Goal: Transaction & Acquisition: Purchase product/service

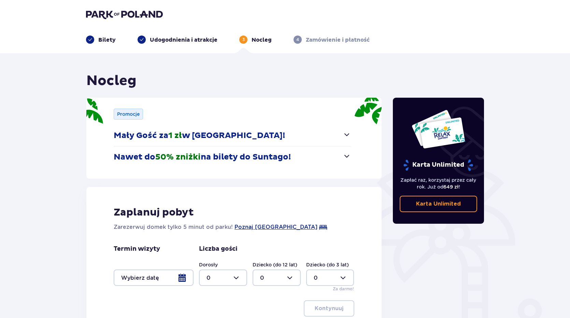
scroll to position [59, 0]
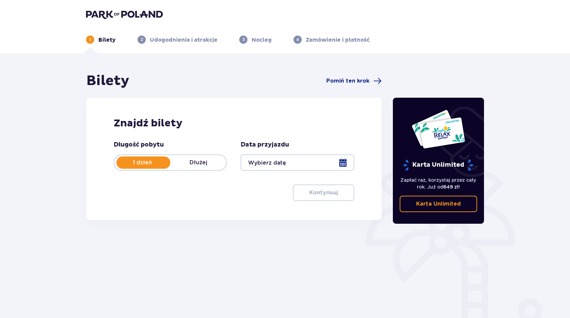
click at [297, 164] on div at bounding box center [297, 162] width 113 height 16
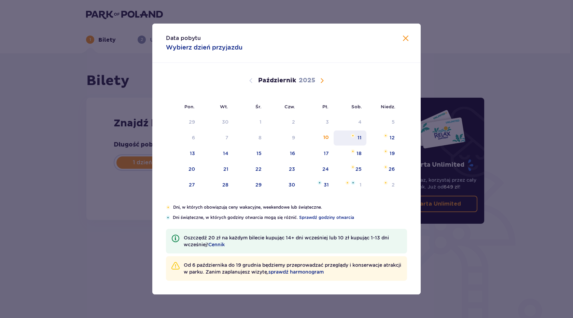
click at [358, 137] on div "11" at bounding box center [359, 137] width 4 height 7
type input "[DATE]"
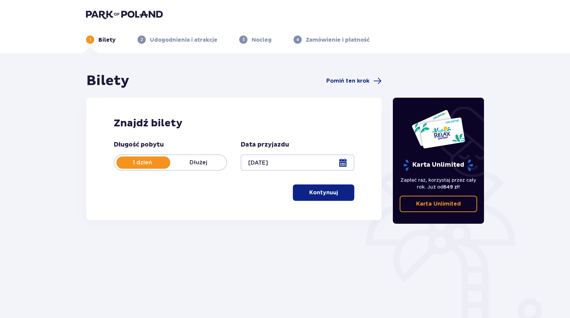
scroll to position [30, 0]
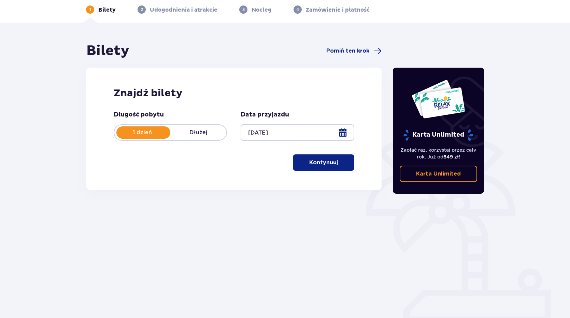
click at [326, 163] on p "Kontynuuj" at bounding box center [323, 163] width 29 height 8
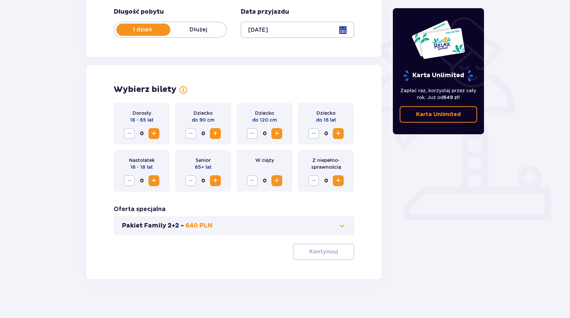
scroll to position [135, 0]
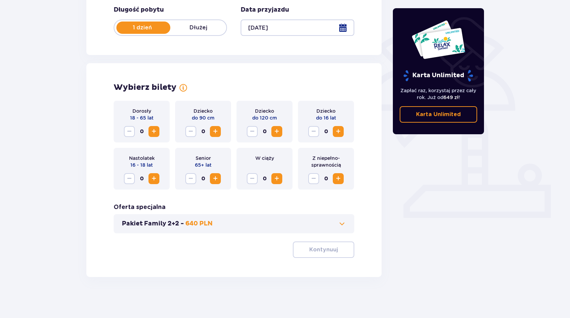
click at [152, 131] on span "Zwiększ" at bounding box center [154, 131] width 8 height 8
click at [274, 131] on span "Zwiększ" at bounding box center [277, 131] width 8 height 8
click at [340, 132] on span "Zwiększ" at bounding box center [338, 131] width 8 height 8
click at [320, 256] on button "Kontynuuj" at bounding box center [323, 249] width 61 height 16
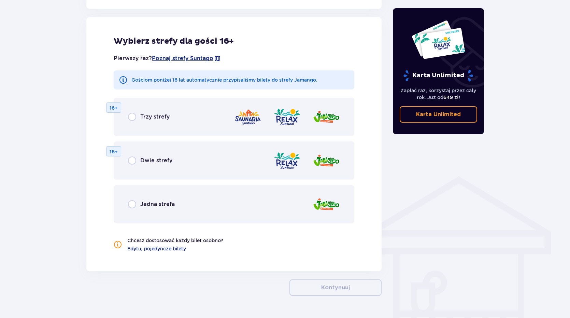
scroll to position [379, 0]
click at [239, 158] on div "Dwie strefy 16+" at bounding box center [234, 160] width 241 height 38
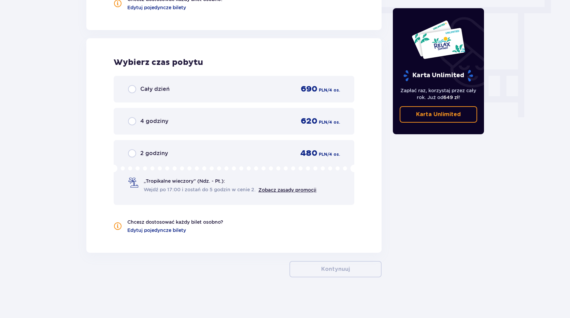
scroll to position [619, 0]
click at [230, 182] on div "„Tropikalne wieczory" (Ndz. - Pt.): Wejdź po 17:00 i zostań do 5 godzin w cenie…" at bounding box center [230, 185] width 173 height 16
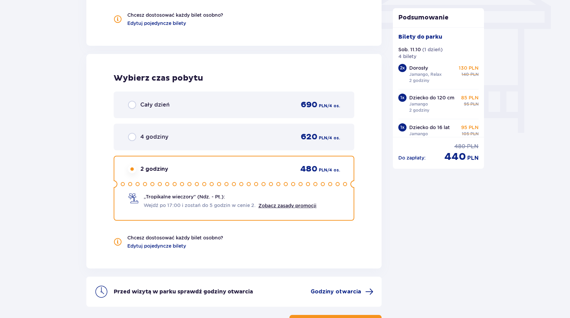
scroll to position [579, 0]
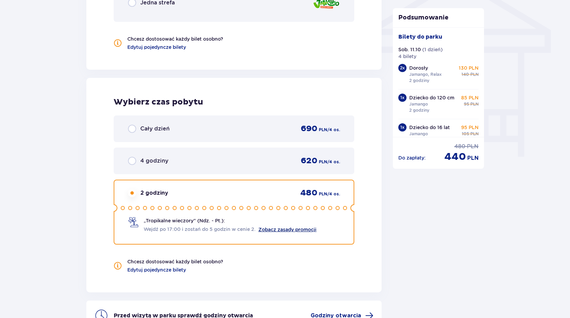
click at [283, 232] on link "Zobacz zasady promocji" at bounding box center [287, 229] width 58 height 5
